Goal: Transaction & Acquisition: Download file/media

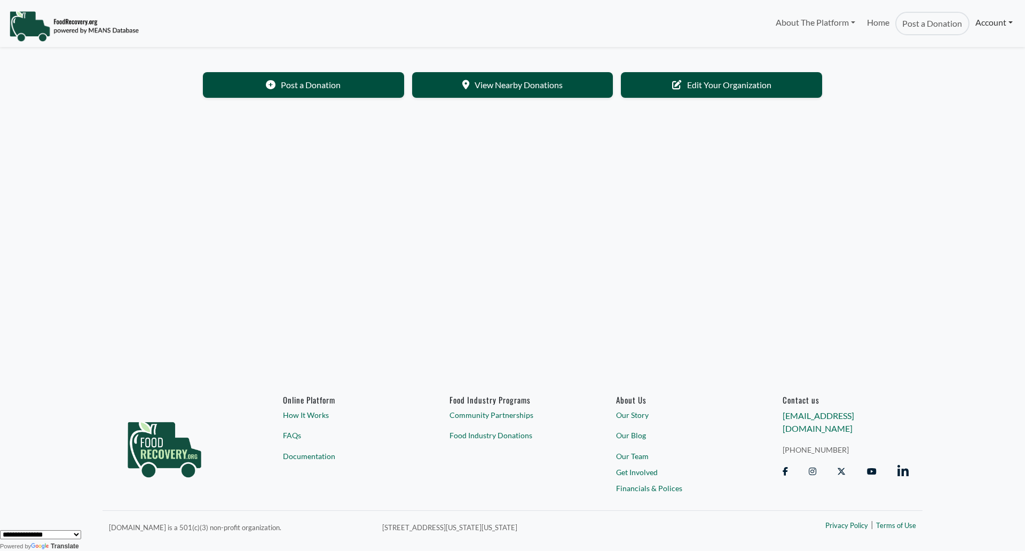
click at [994, 22] on link "Account" at bounding box center [994, 22] width 49 height 21
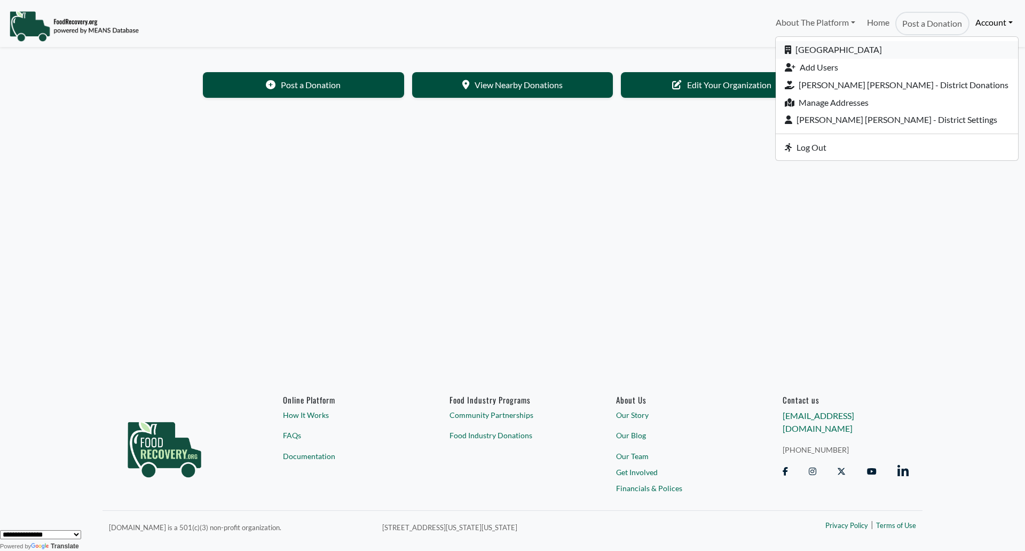
click at [916, 48] on link "[GEOGRAPHIC_DATA]" at bounding box center [897, 50] width 242 height 18
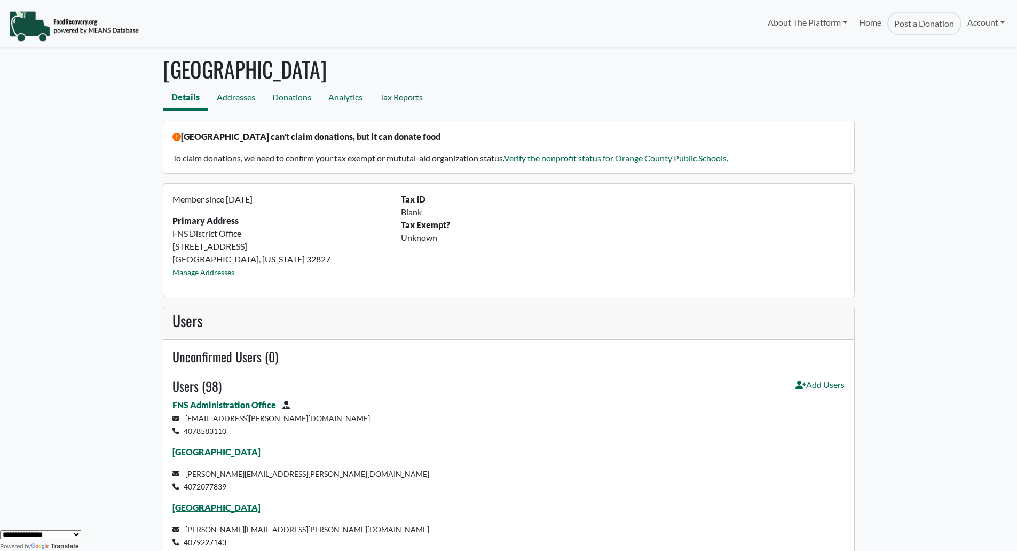
click at [390, 97] on link "Tax Reports" at bounding box center [401, 99] width 60 height 24
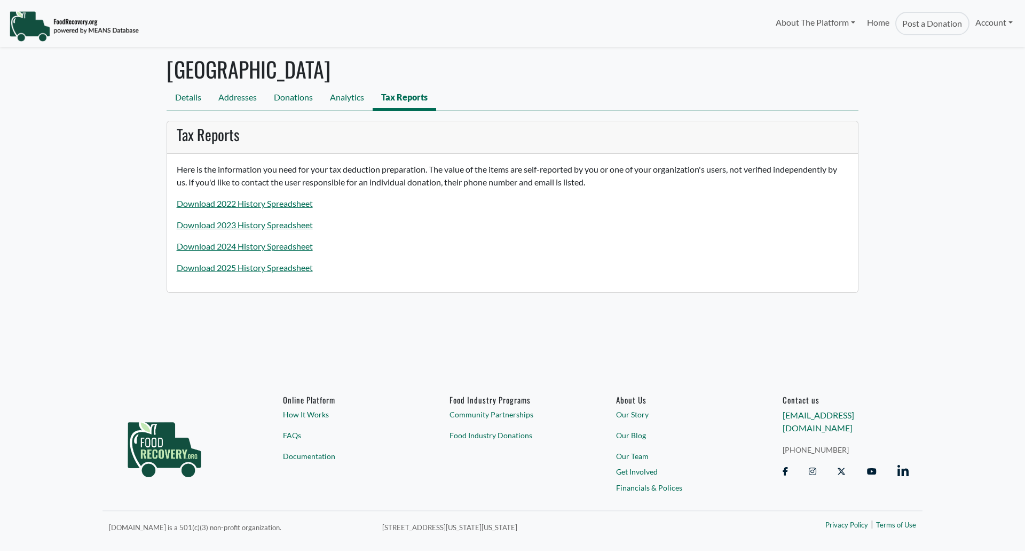
select select "Language Translate Widget"
click at [277, 263] on link "Download 2025 History Spreadsheet" at bounding box center [245, 267] width 136 height 10
click at [283, 248] on link "Download 2024 History Spreadsheet" at bounding box center [245, 246] width 136 height 10
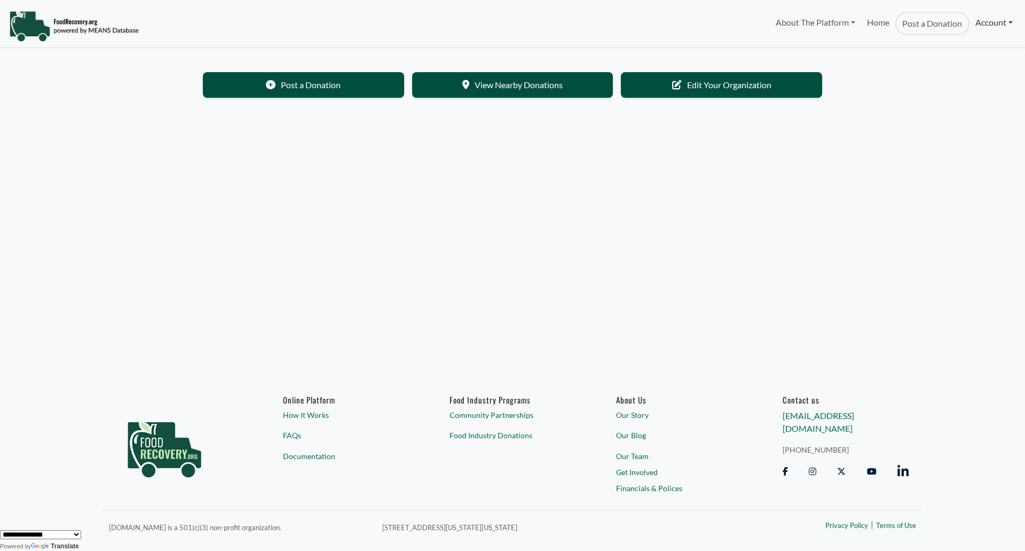
click at [987, 23] on link "Account" at bounding box center [994, 22] width 49 height 21
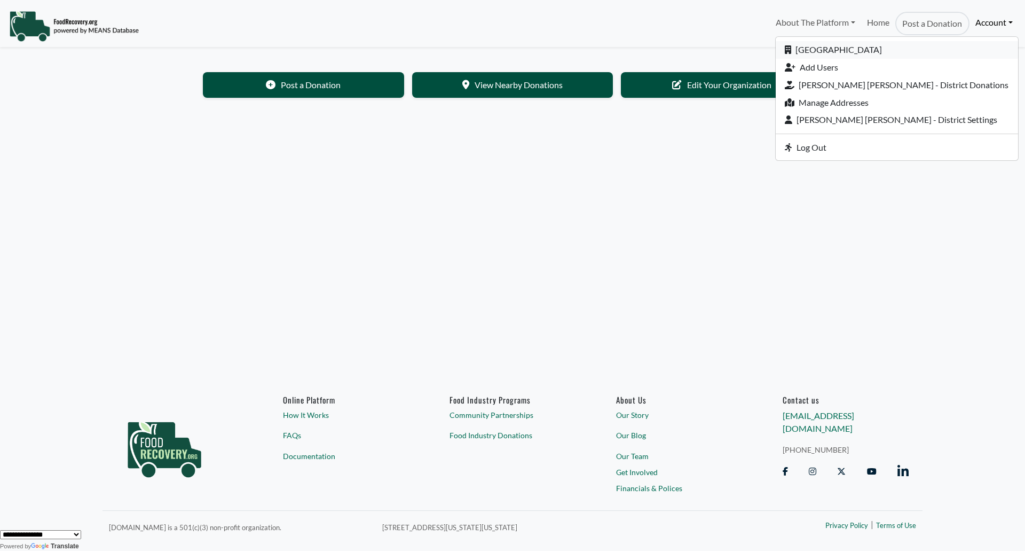
click at [861, 42] on link "[GEOGRAPHIC_DATA]" at bounding box center [897, 50] width 242 height 18
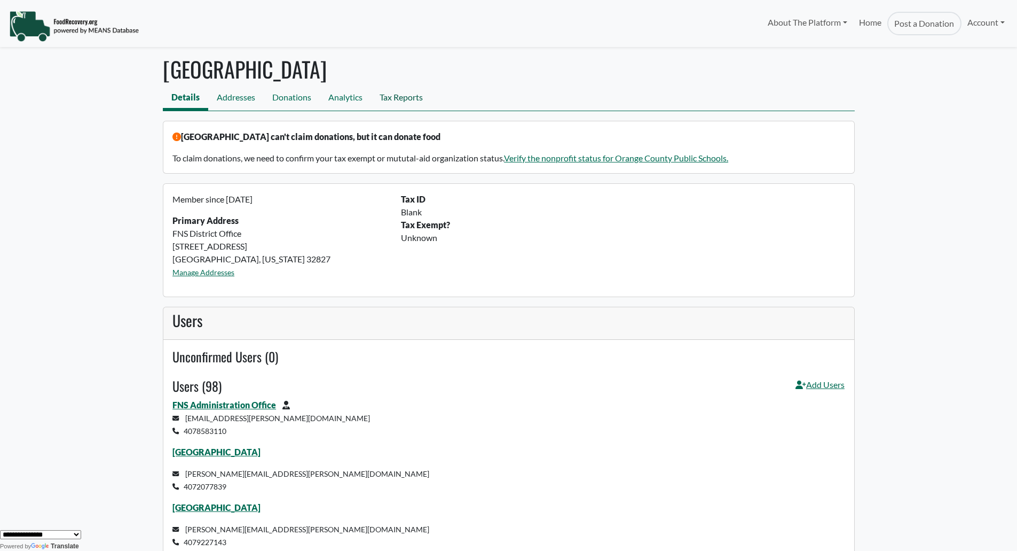
click at [397, 93] on link "Tax Reports" at bounding box center [401, 99] width 60 height 24
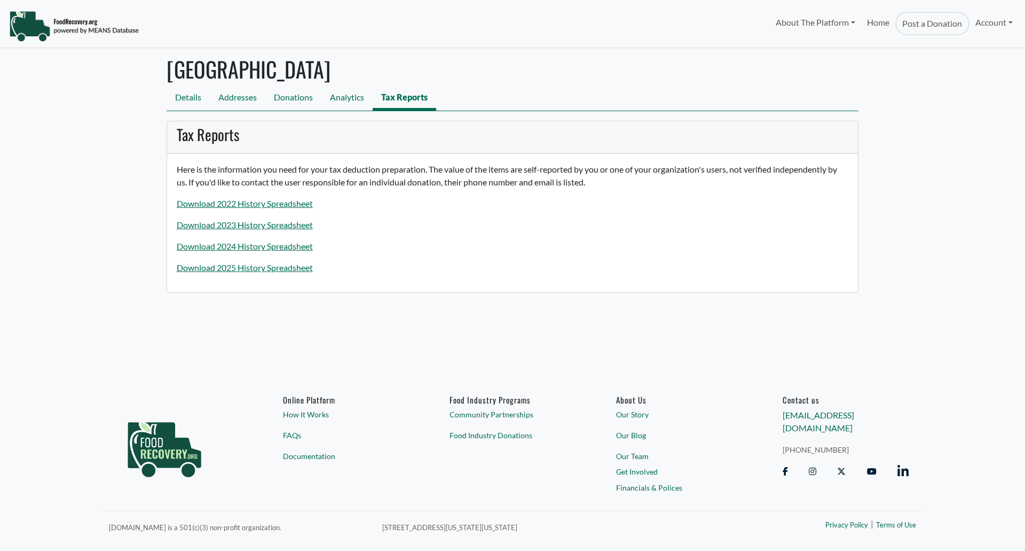
select select "Language Translate Widget"
click at [281, 269] on link "Download 2025 History Spreadsheet" at bounding box center [245, 267] width 136 height 10
click at [229, 265] on link "Download 2025 History Spreadsheet" at bounding box center [245, 267] width 136 height 10
click at [300, 266] on link "Download 2025 History Spreadsheet" at bounding box center [245, 267] width 136 height 10
